Goal: Information Seeking & Learning: Learn about a topic

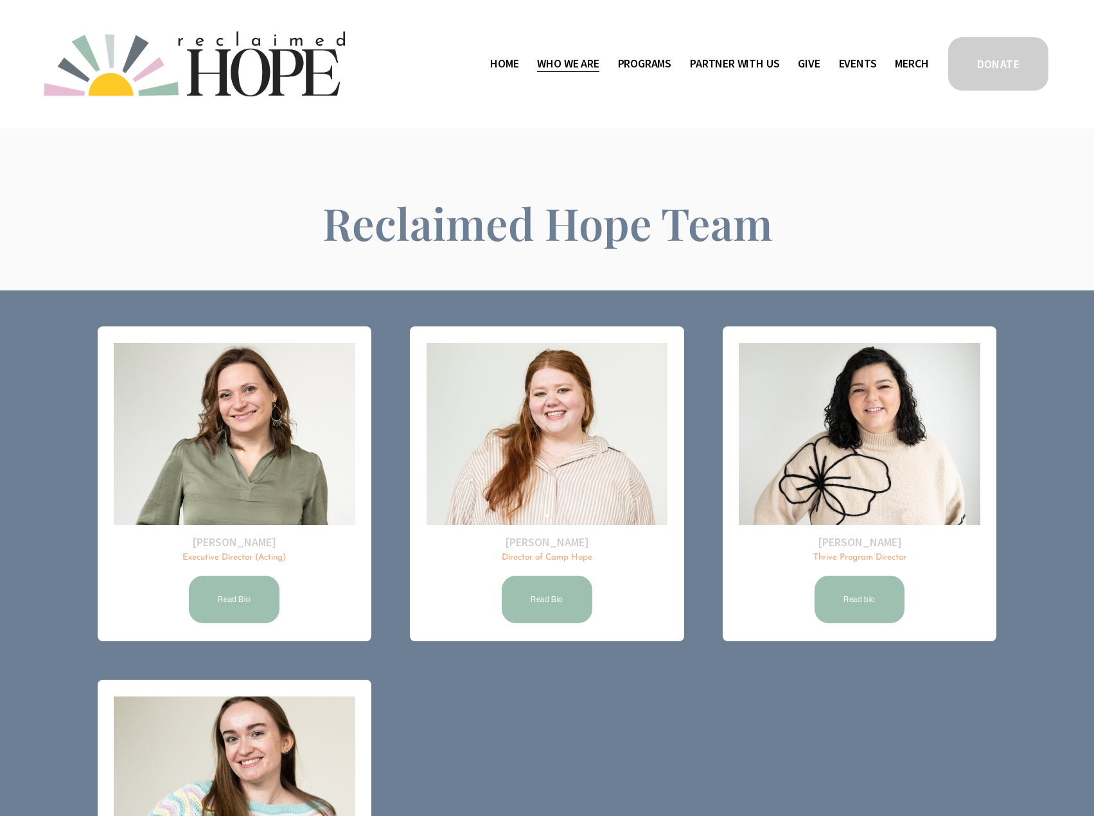
click at [503, 60] on link "Home" at bounding box center [504, 64] width 28 height 21
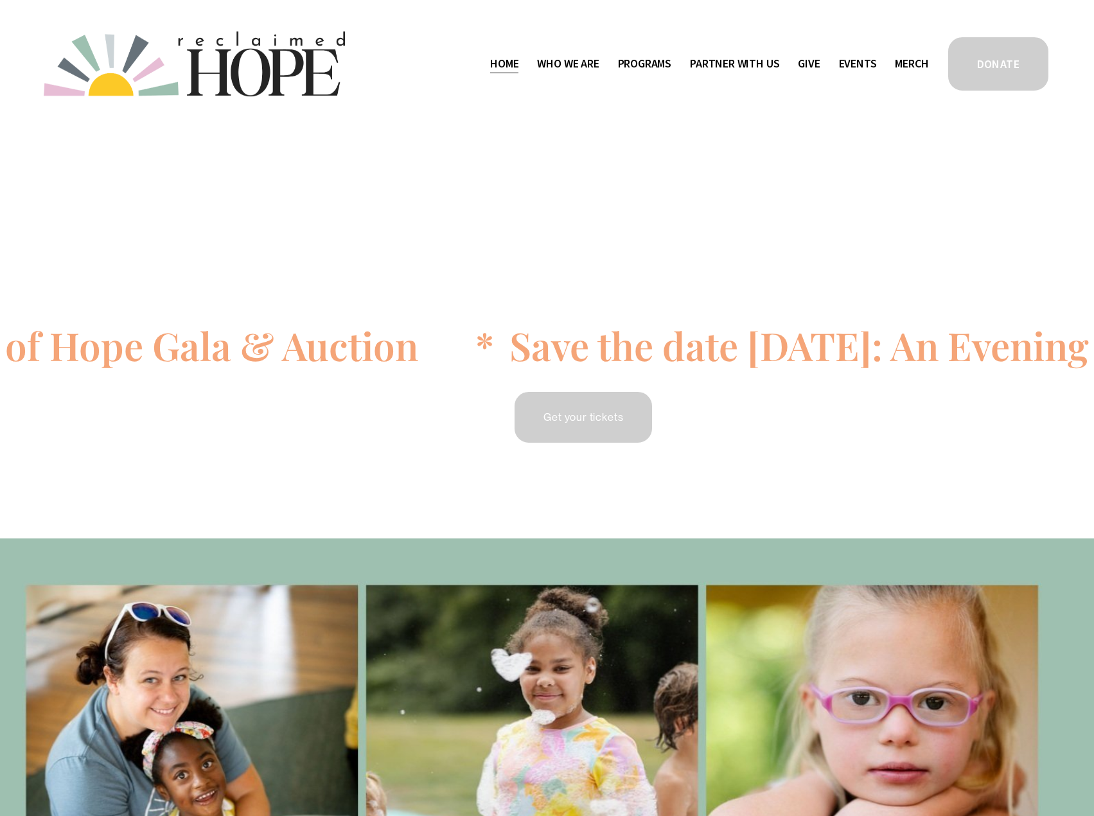
click at [617, 176] on div "Save the date [DATE]: An Evening of Hope Gala & Auction * Save the date [DATE]:…" at bounding box center [547, 333] width 1094 height 383
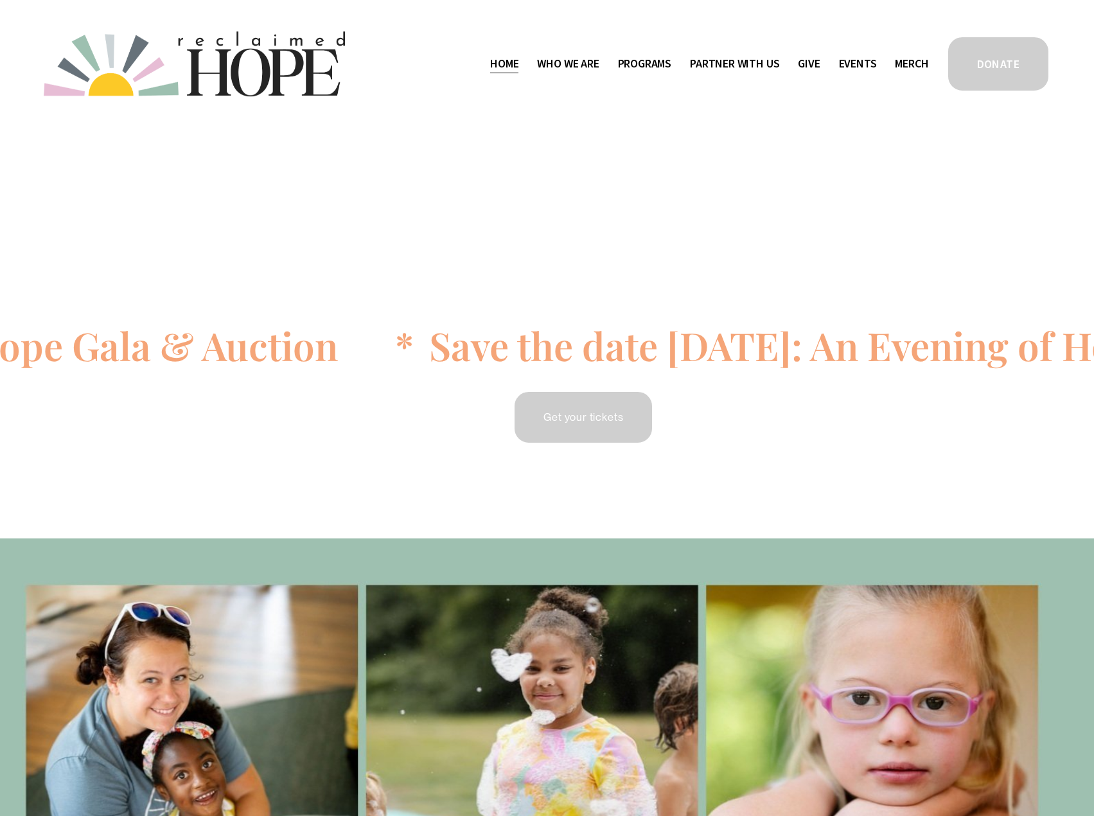
click at [0, 0] on span "Public Documents" at bounding box center [0, 0] width 0 height 0
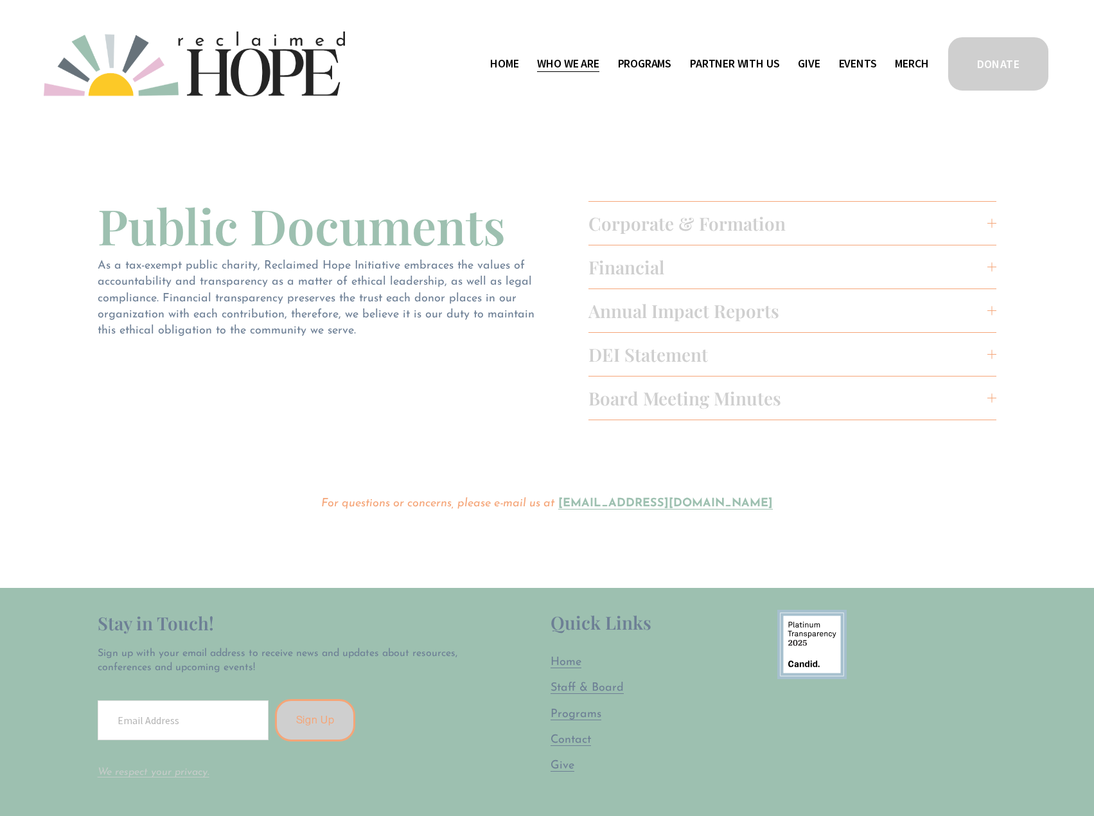
click at [698, 402] on span "Board Meeting Minutes" at bounding box center [789, 398] width 400 height 24
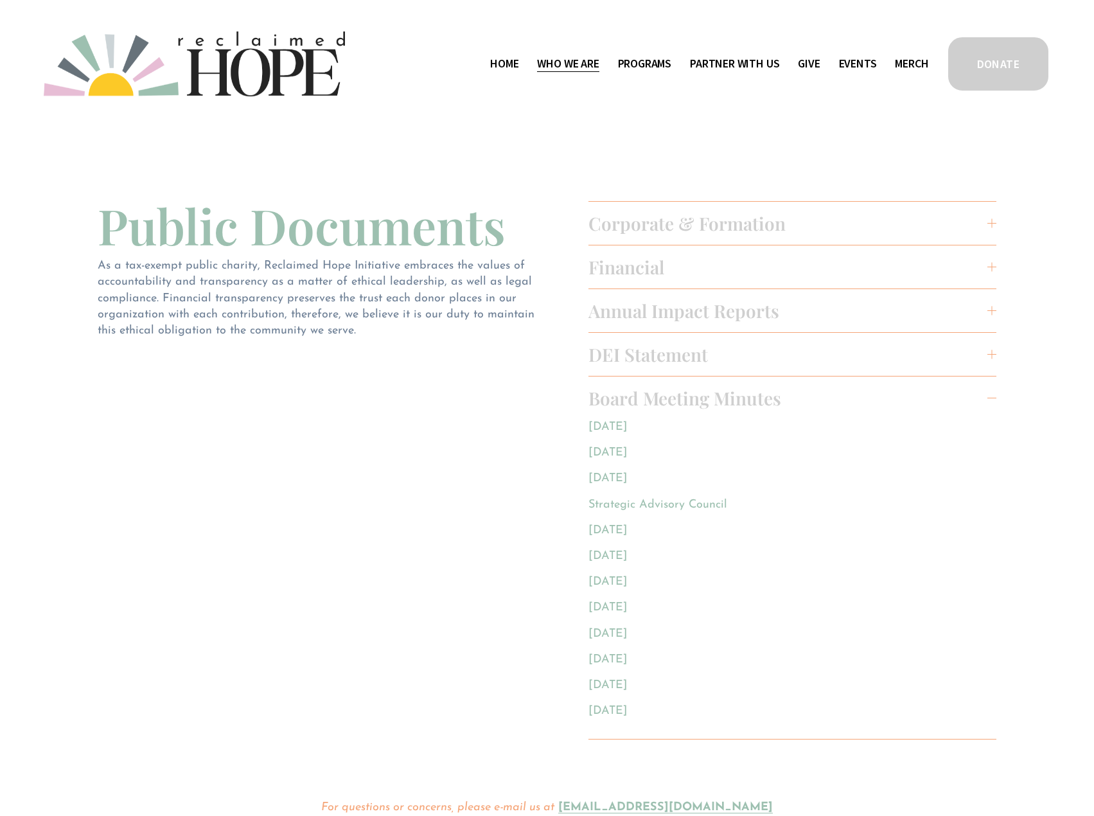
click at [626, 424] on link "May 2025" at bounding box center [608, 427] width 39 height 12
click at [857, 66] on link "Events" at bounding box center [858, 64] width 38 height 21
